Goal: Register for event/course

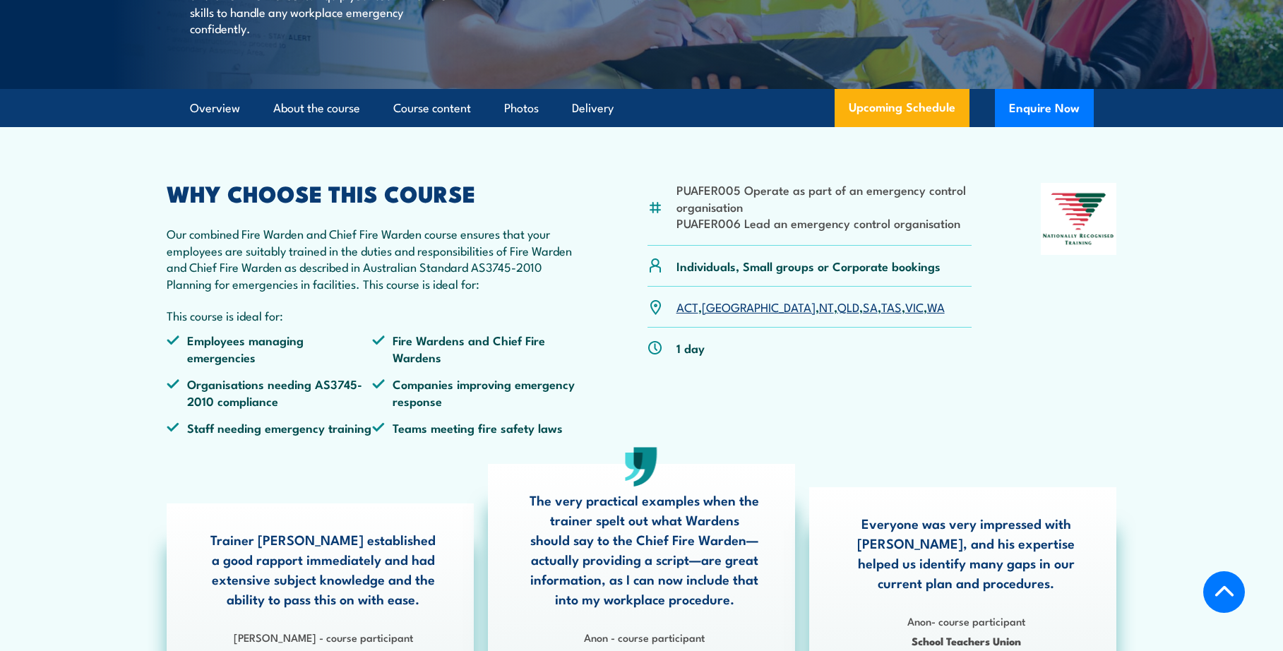
scroll to position [353, 0]
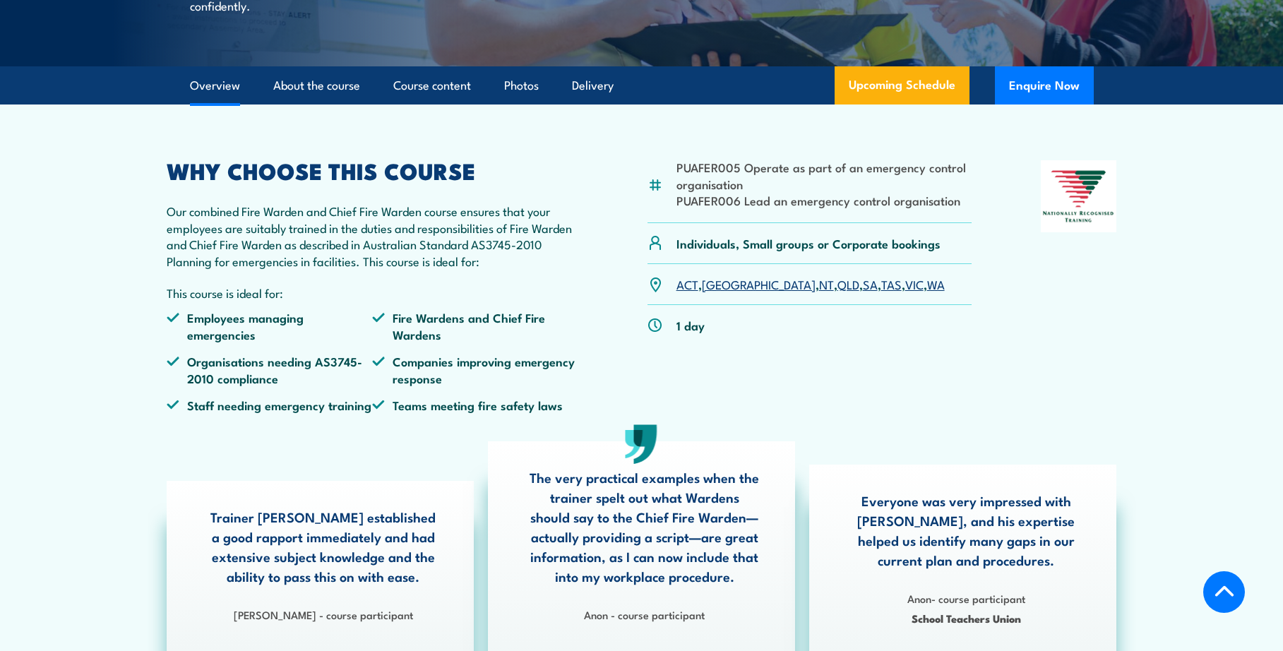
click at [863, 292] on link "SA" at bounding box center [870, 283] width 15 height 17
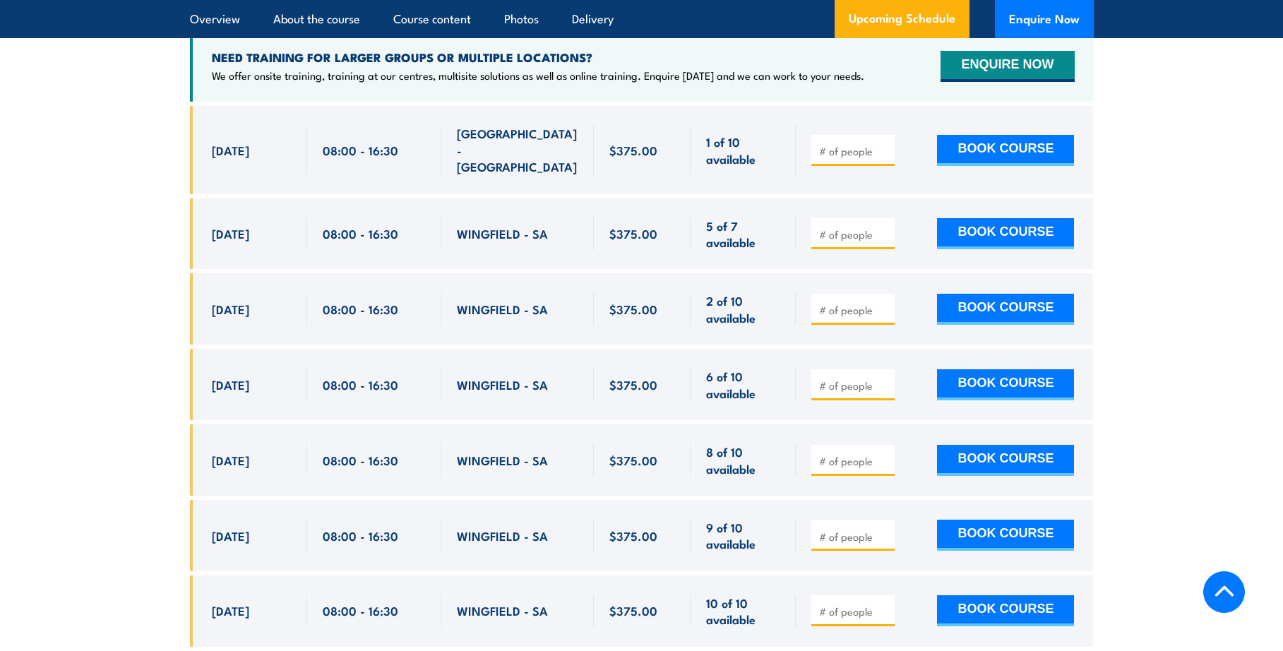
scroll to position [2643, 0]
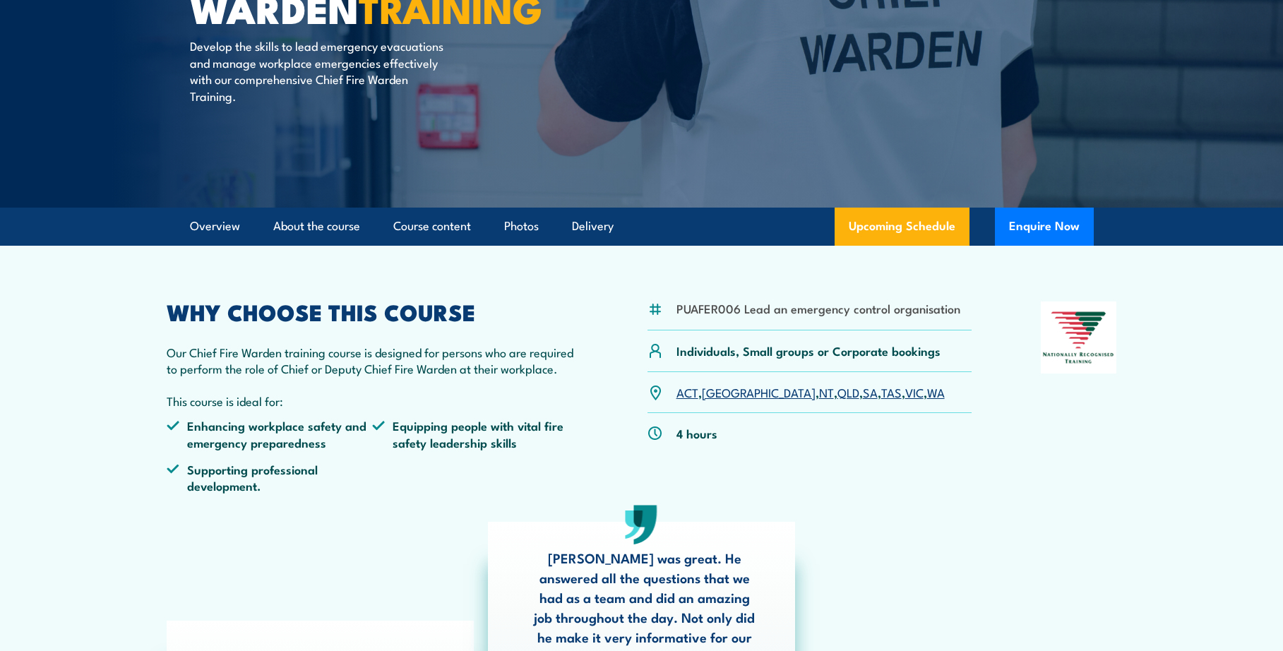
scroll to position [282, 0]
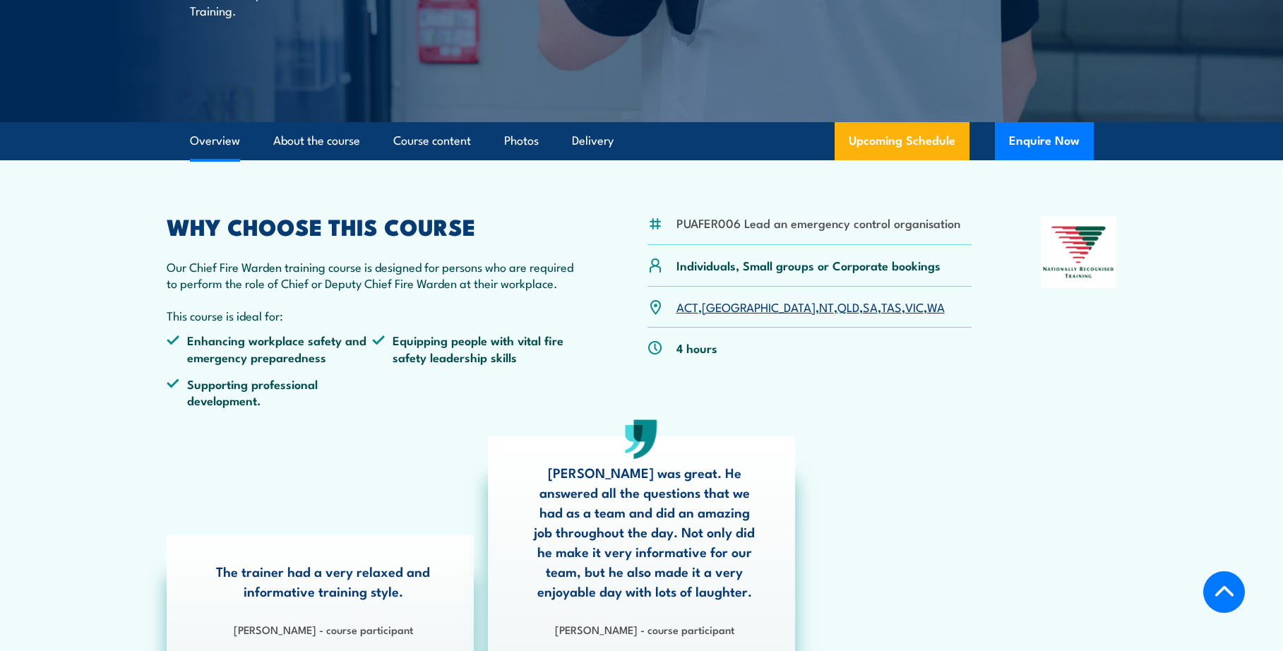
click at [863, 307] on link "SA" at bounding box center [870, 306] width 15 height 17
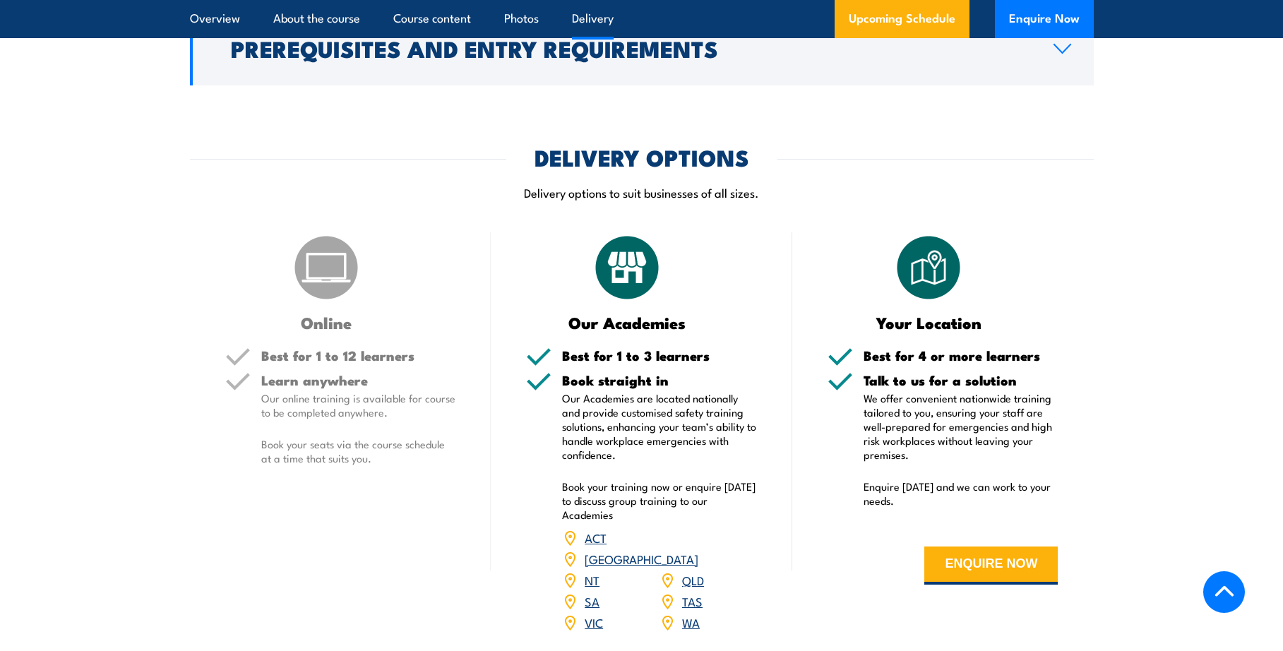
scroll to position [1836, 0]
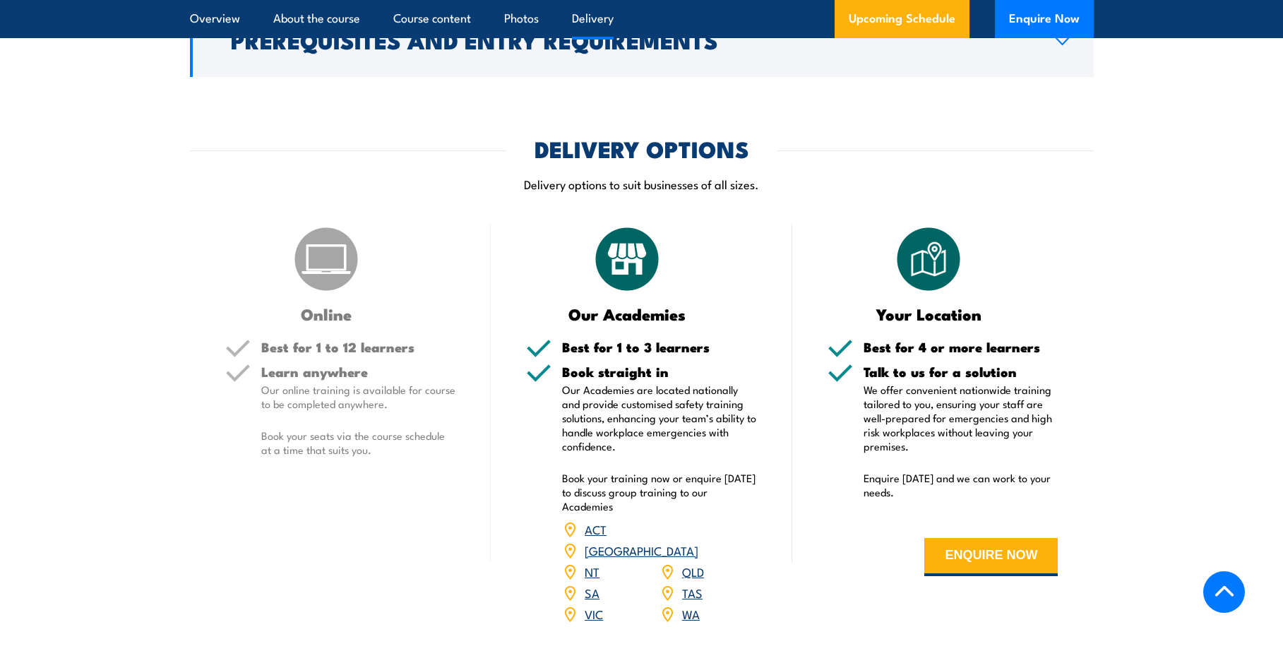
click at [593, 584] on link "SA" at bounding box center [592, 592] width 15 height 17
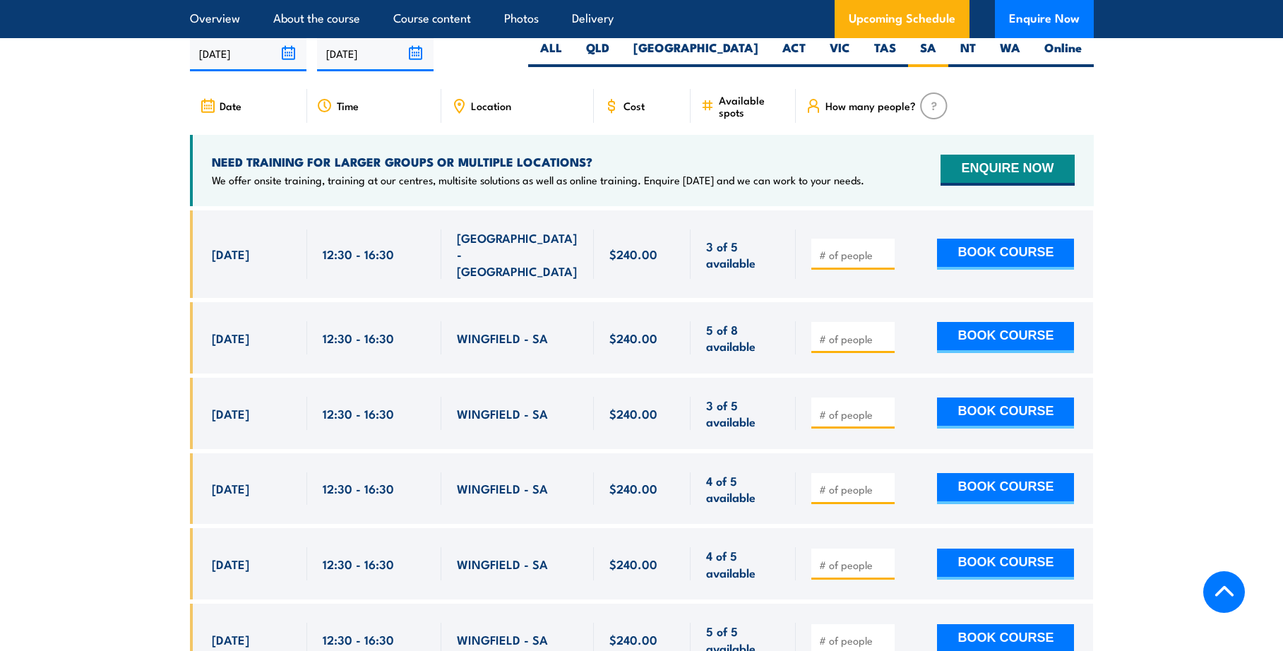
scroll to position [2519, 0]
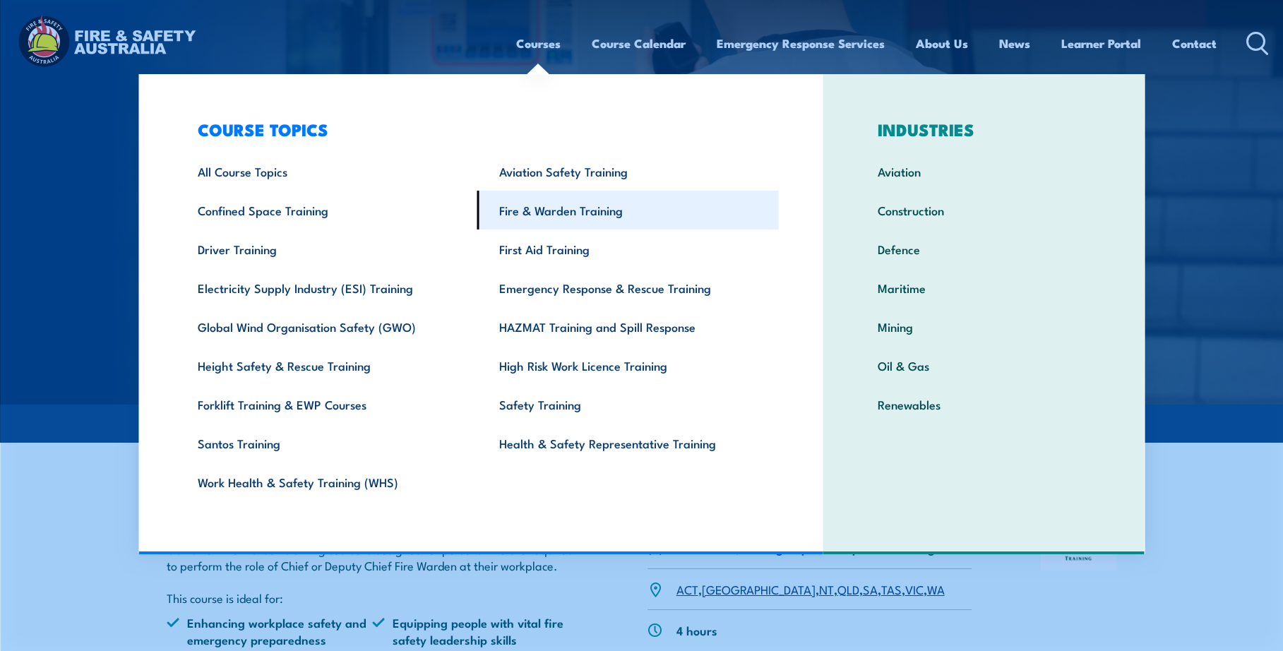
click at [560, 217] on link "Fire & Warden Training" at bounding box center [628, 210] width 302 height 39
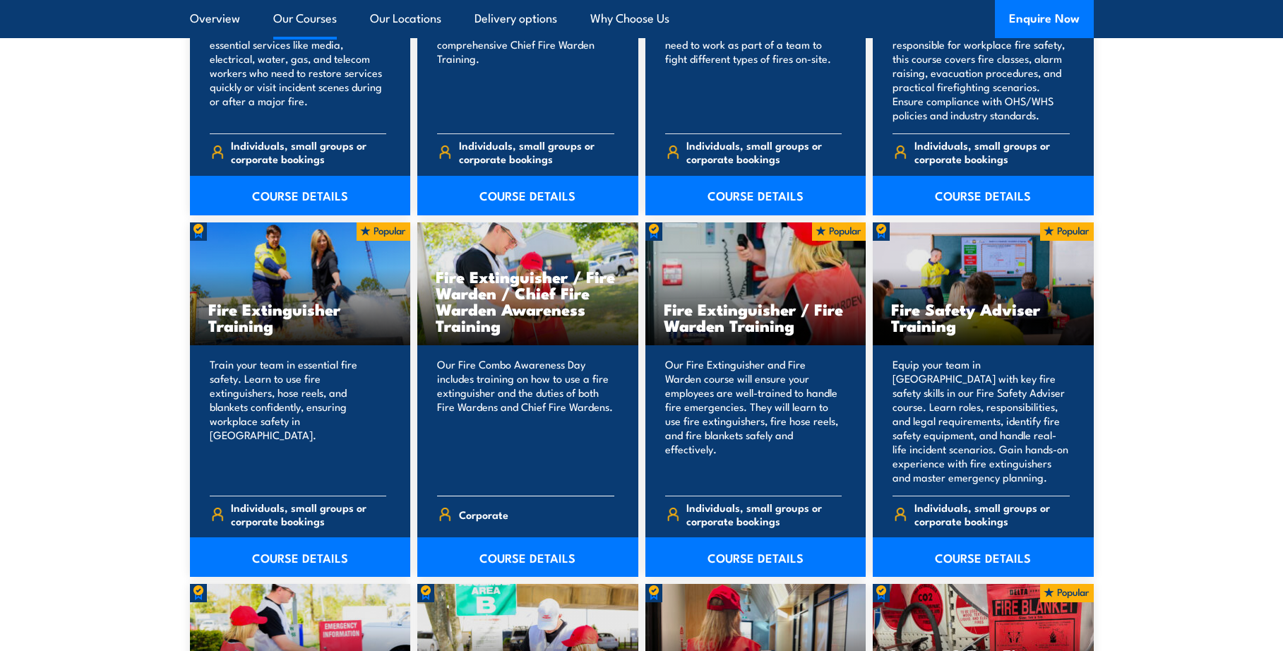
scroll to position [1342, 0]
click at [526, 560] on link "COURSE DETAILS" at bounding box center [527, 557] width 221 height 40
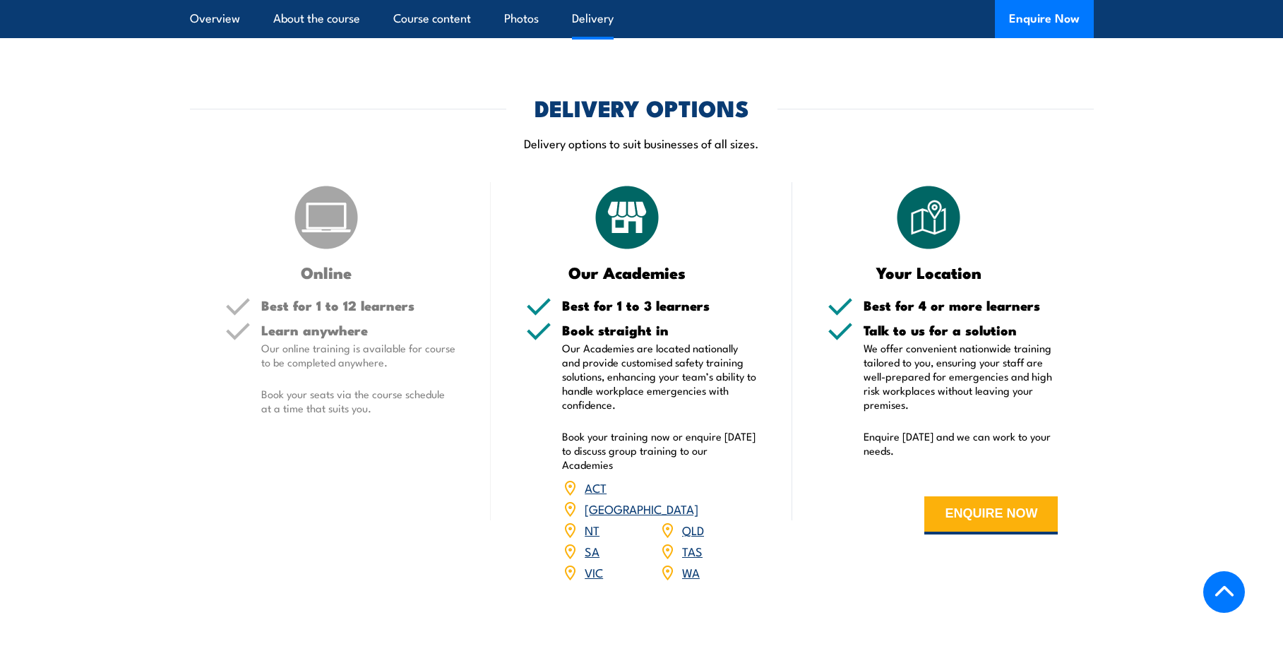
scroll to position [1765, 0]
click at [596, 542] on link "SA" at bounding box center [592, 550] width 15 height 17
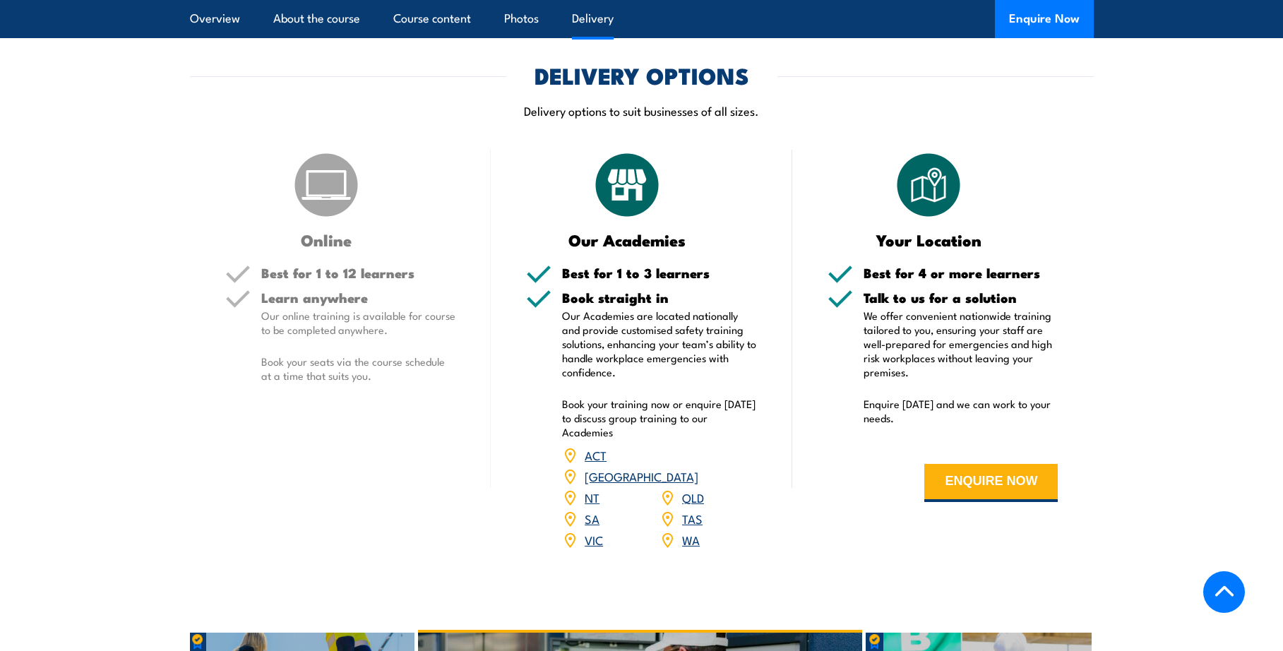
scroll to position [1836, 0]
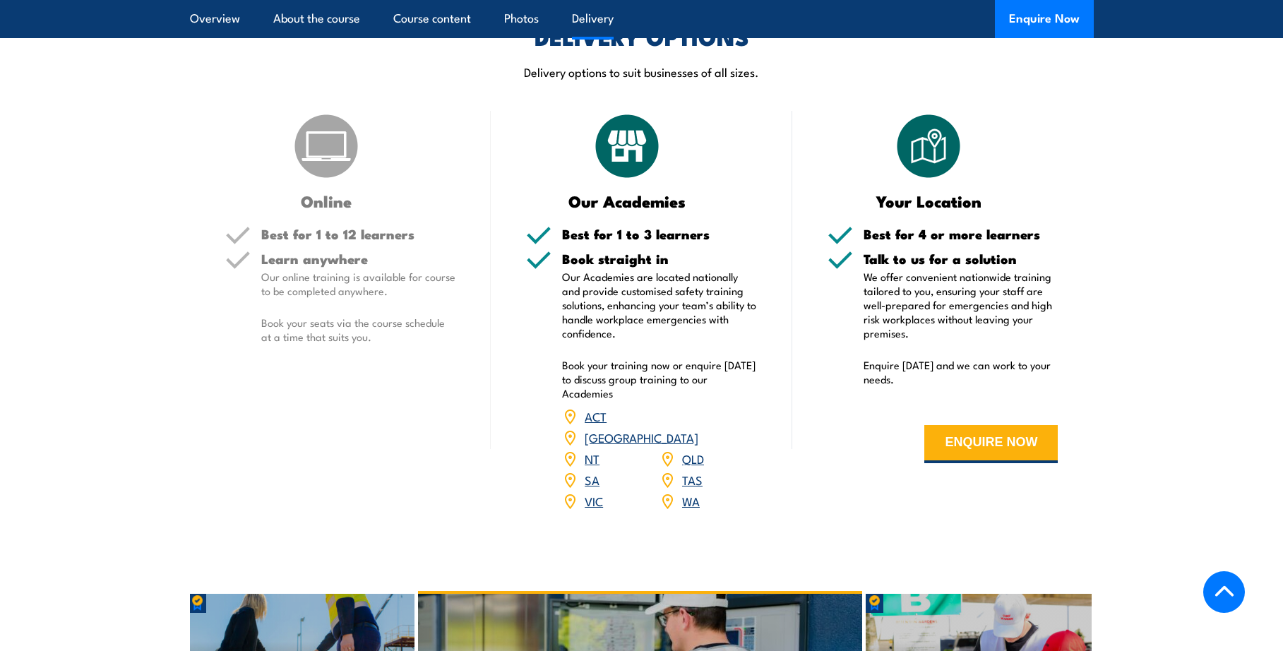
click at [592, 471] on link "SA" at bounding box center [592, 479] width 15 height 17
